Goal: Navigation & Orientation: Go to known website

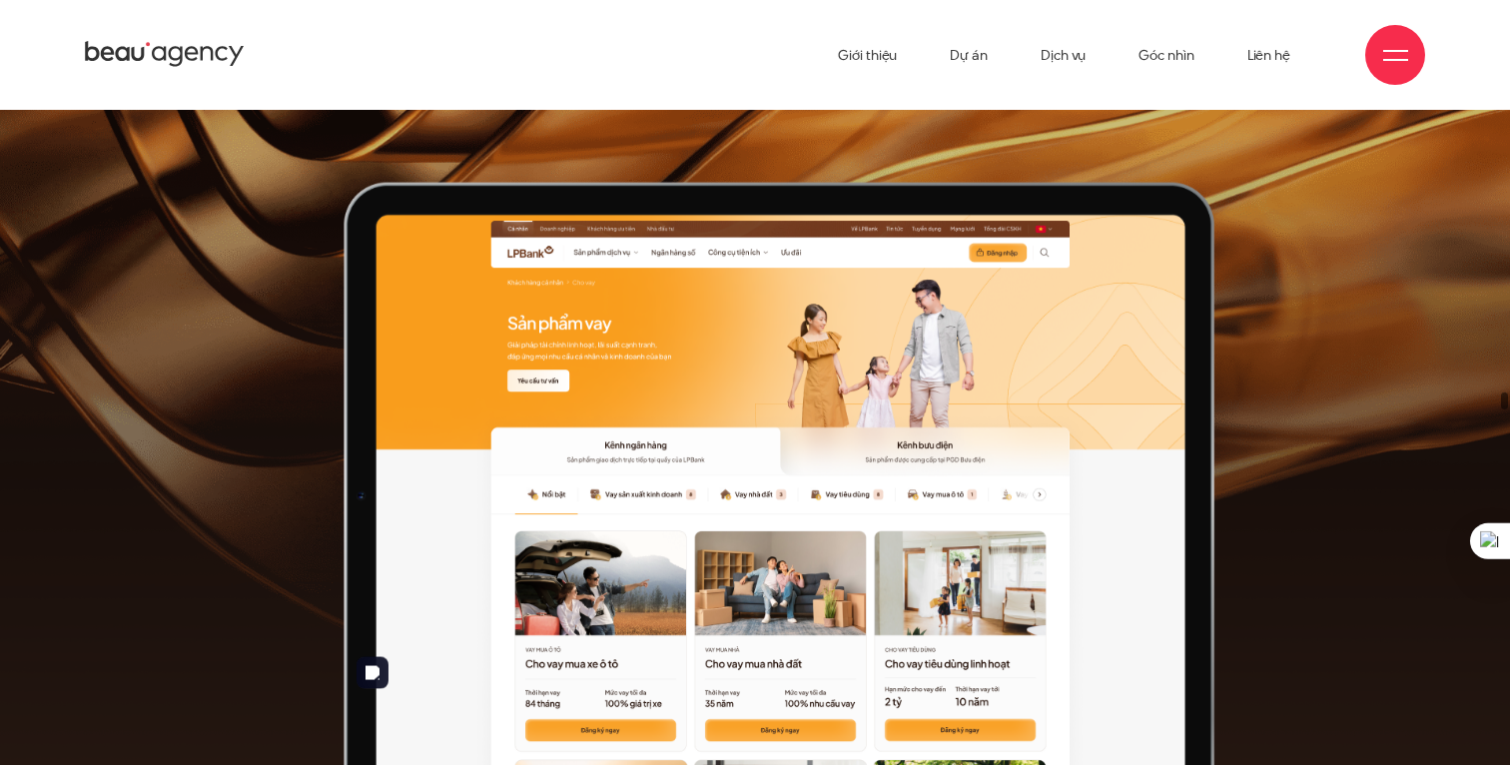
scroll to position [123, 0]
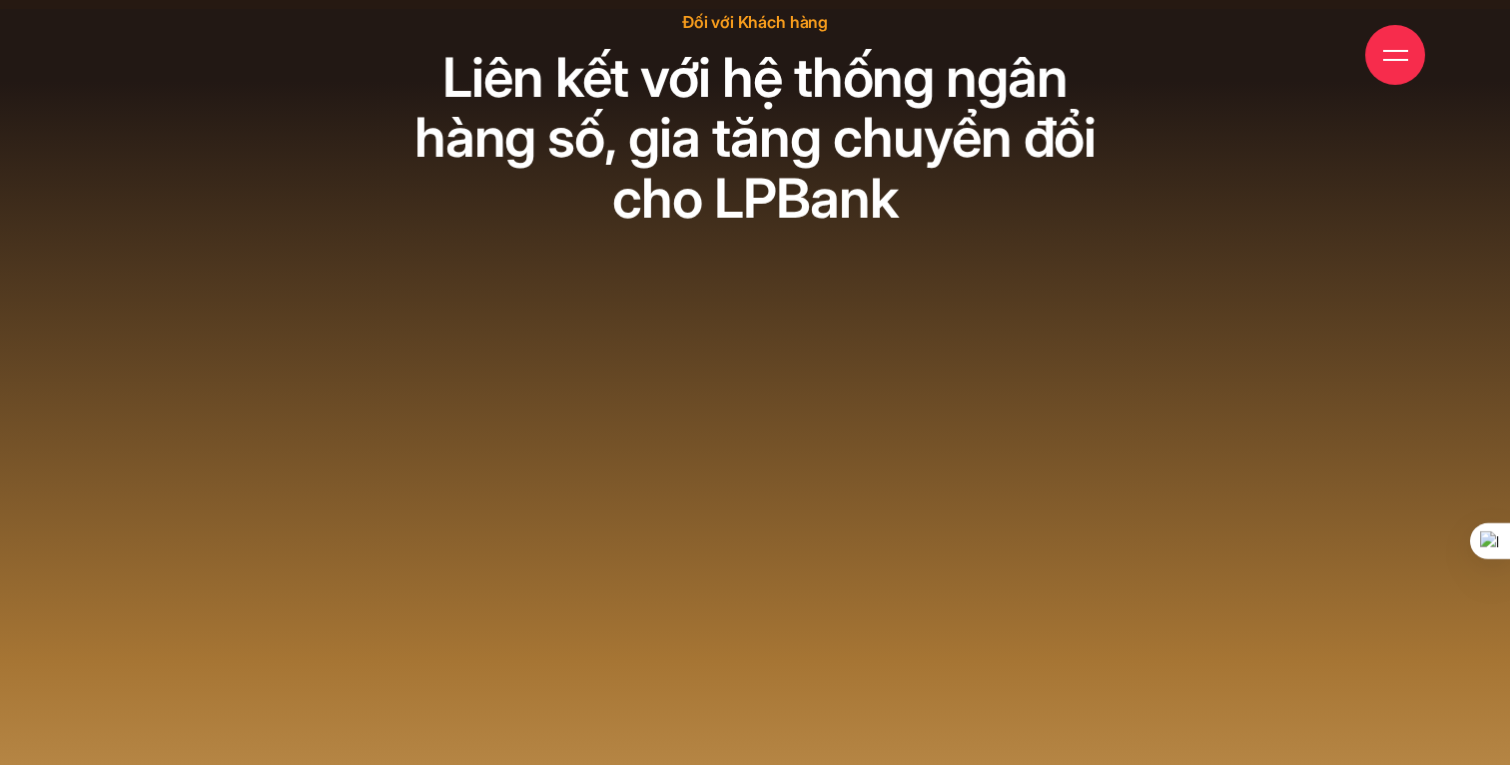
click at [1386, 78] on div at bounding box center [1395, 55] width 60 height 60
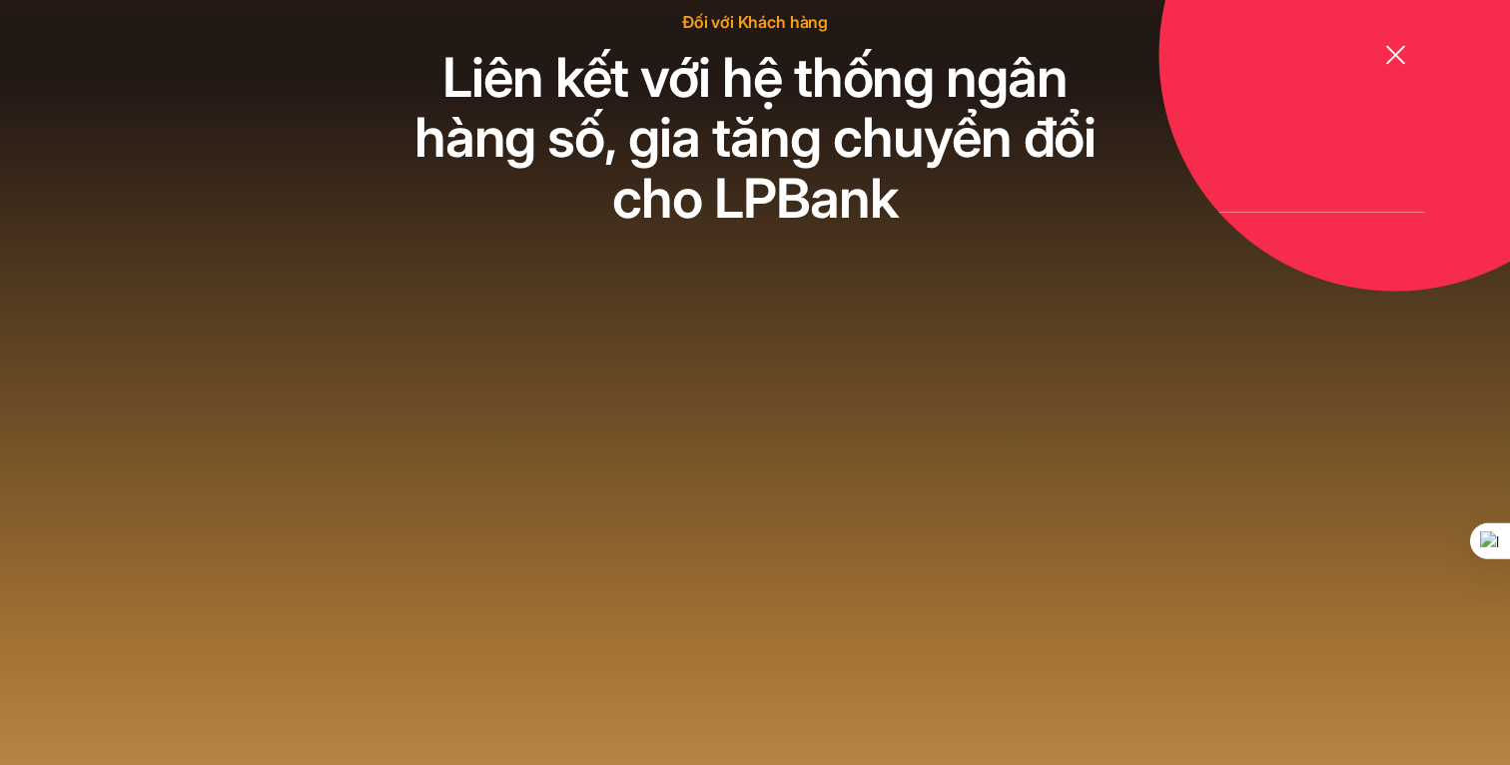
click at [1392, 52] on span at bounding box center [1394, 54] width 19 height 19
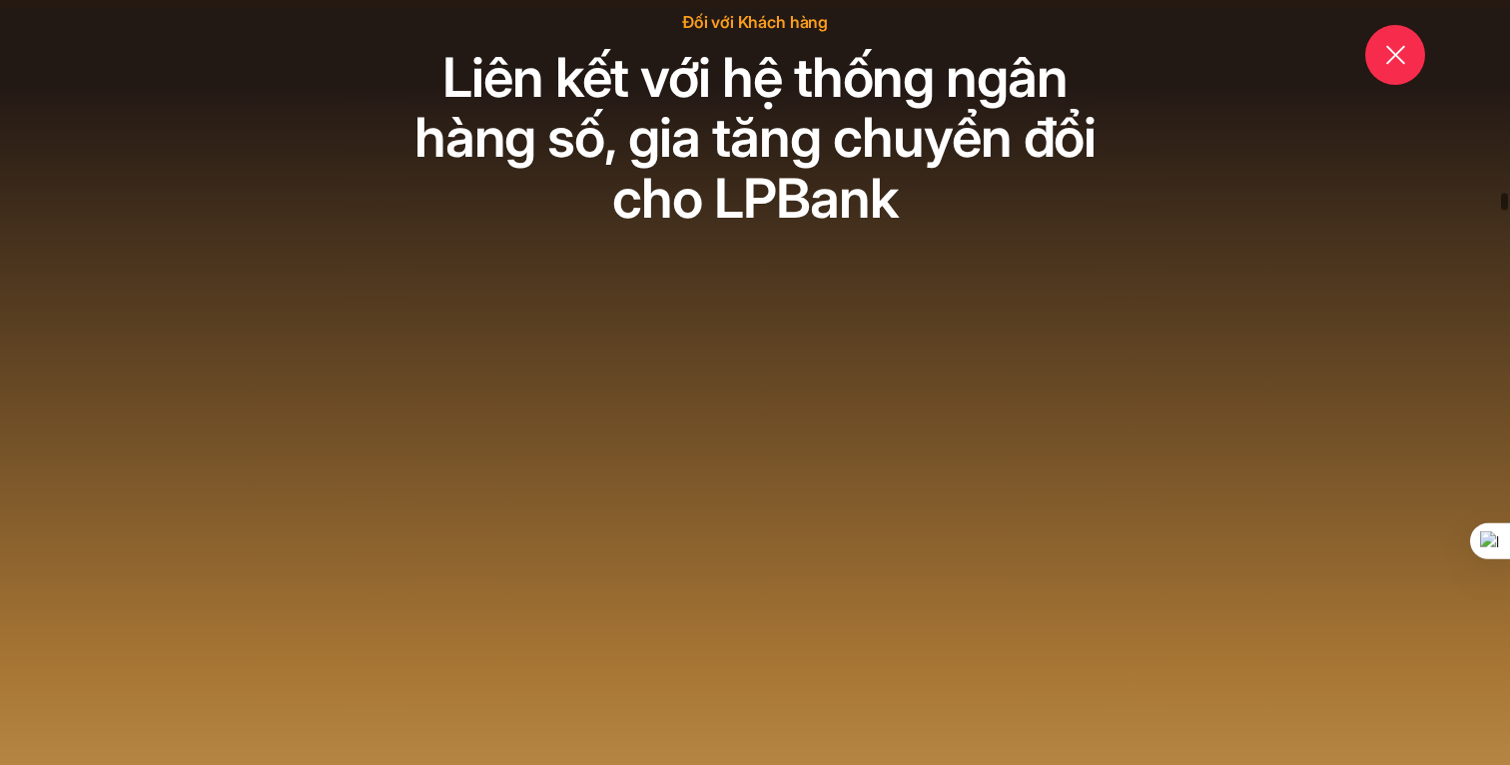
click at [1392, 52] on span at bounding box center [1394, 54] width 19 height 19
click at [1403, 55] on div at bounding box center [1395, 55] width 25 height 25
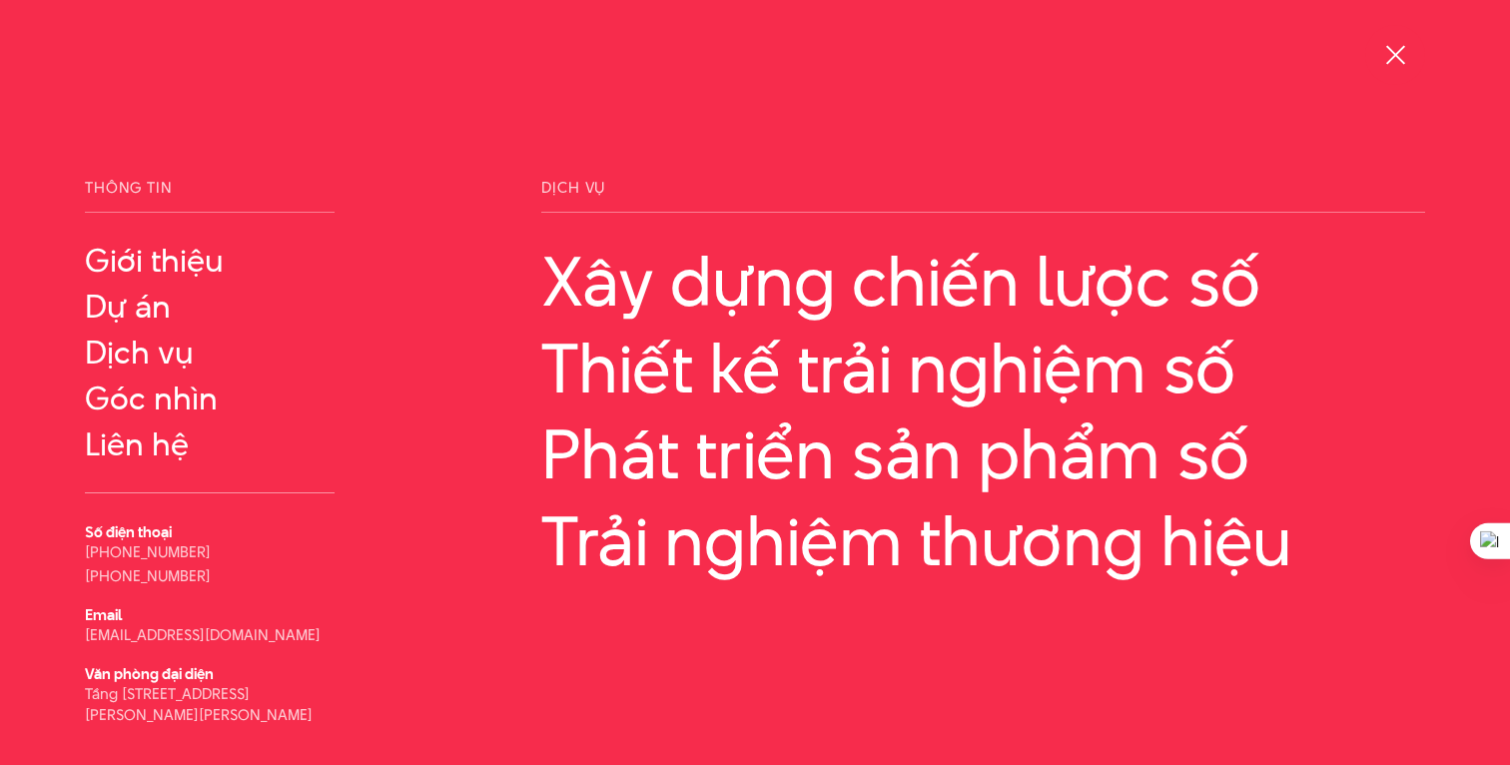
click at [1405, 49] on div at bounding box center [1395, 55] width 25 height 25
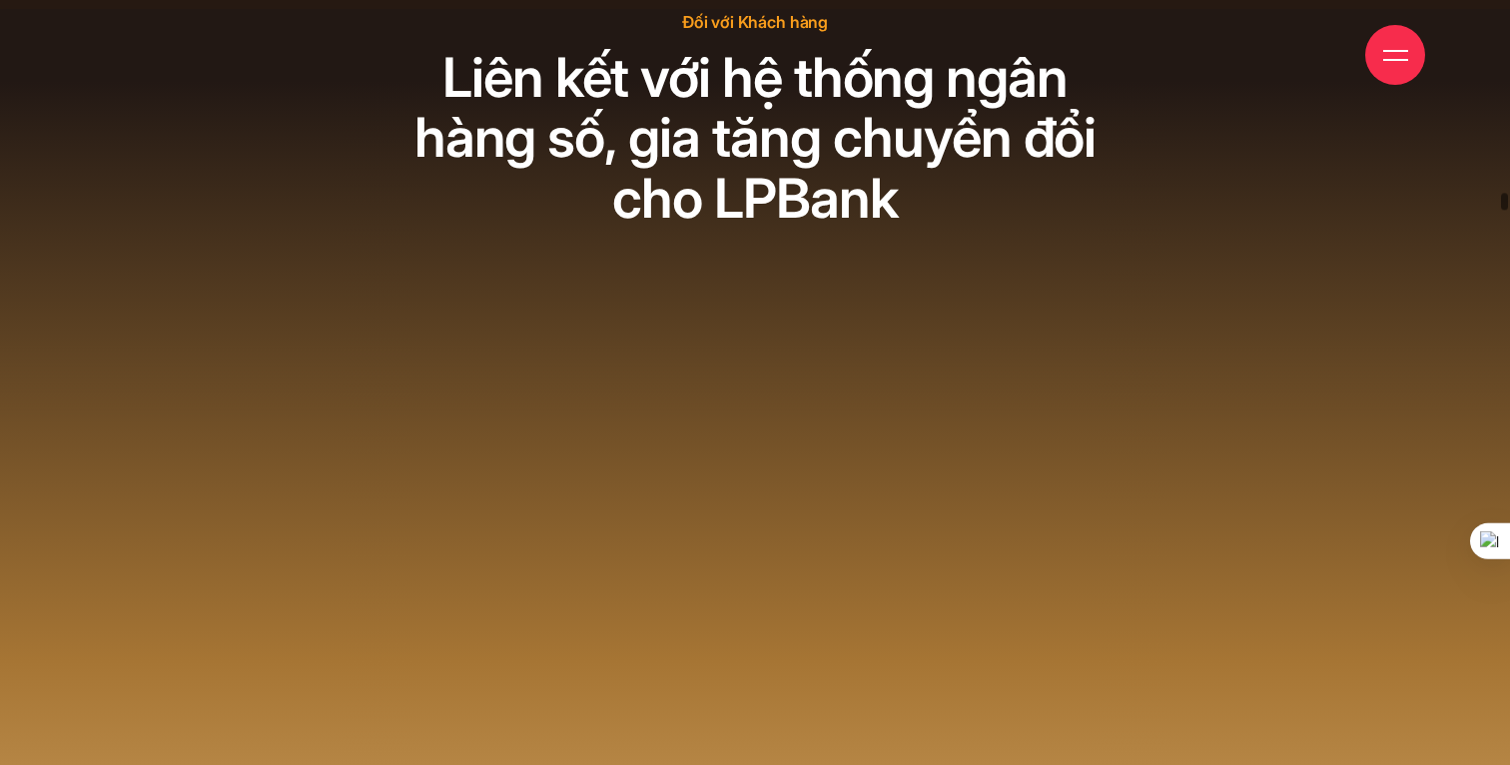
scroll to position [0, 0]
